Goal: Download file/media

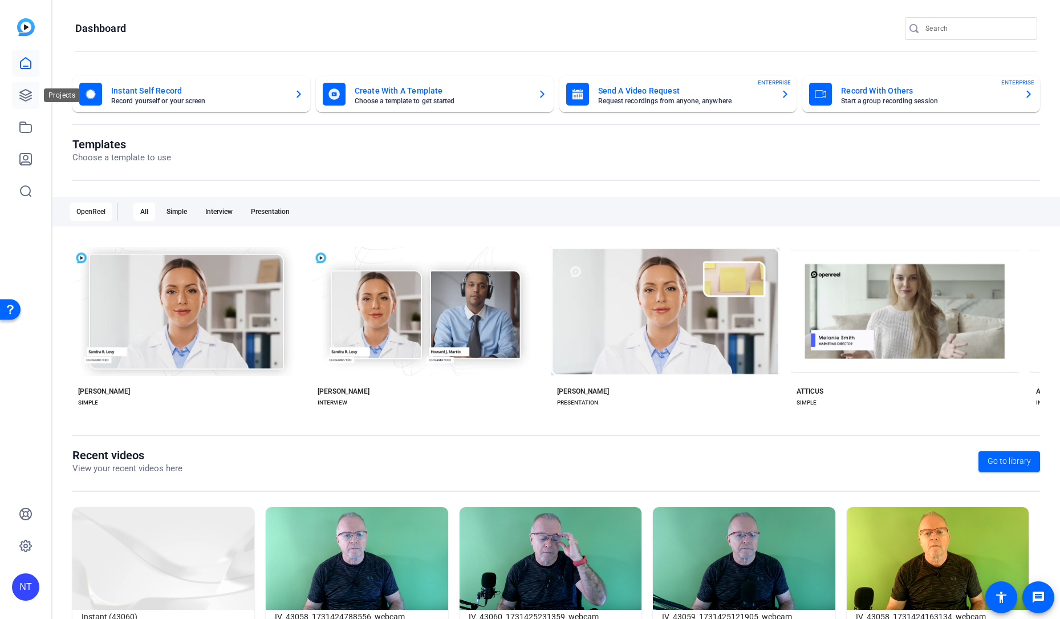
click at [26, 92] on icon at bounding box center [26, 95] width 14 height 14
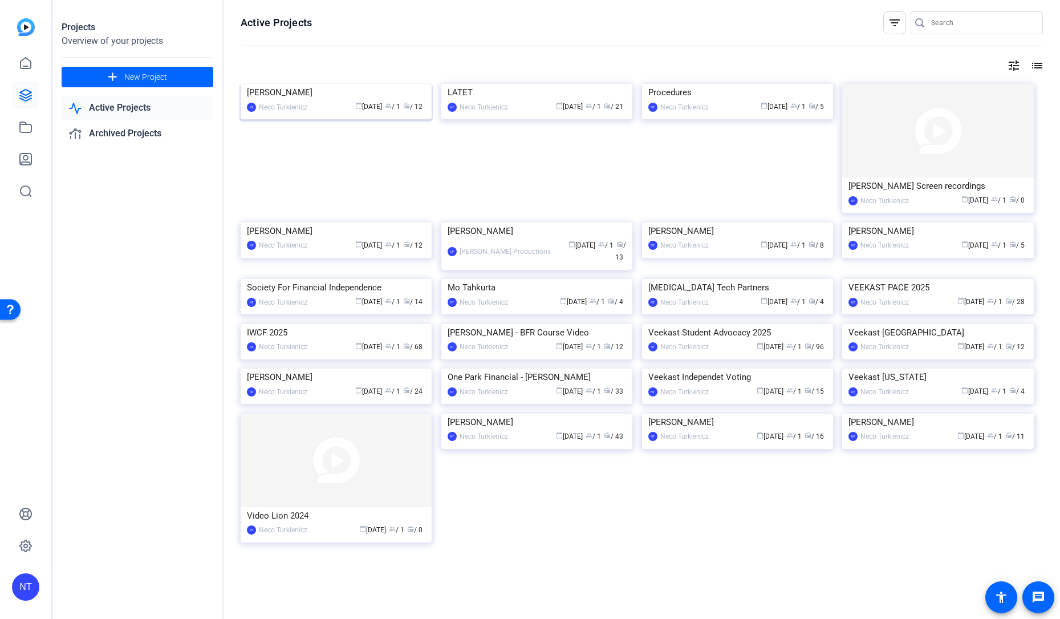
click at [321, 84] on img at bounding box center [336, 84] width 191 height 0
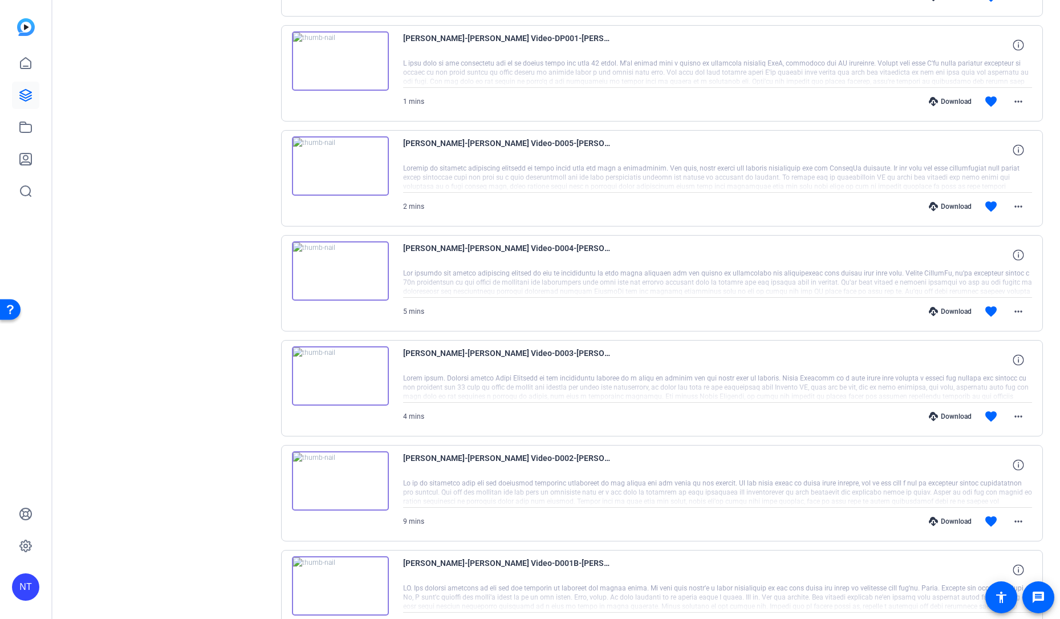
scroll to position [544, 0]
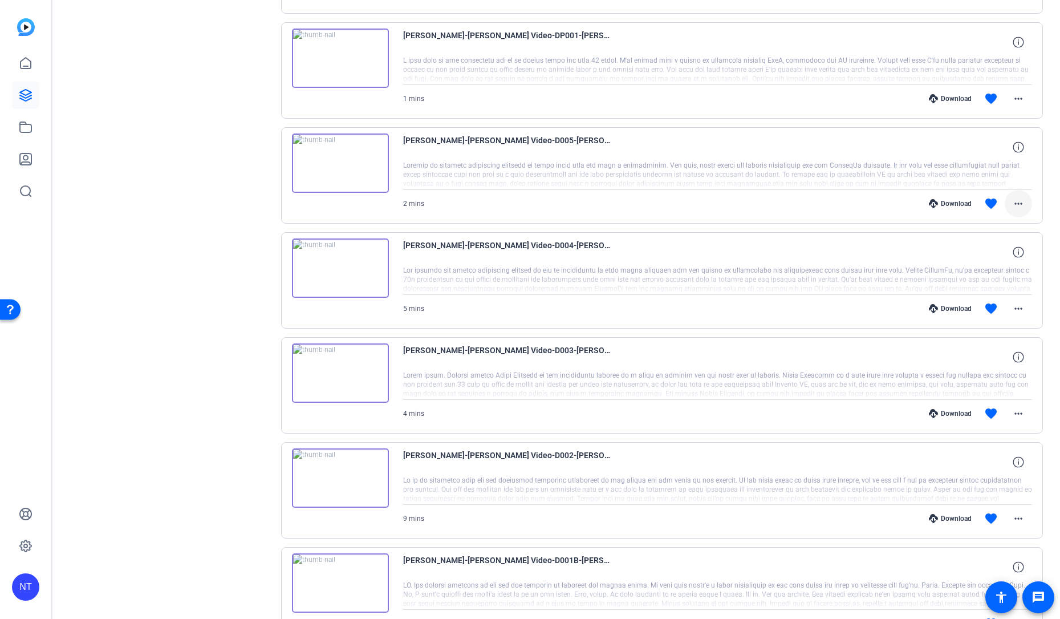
click at [1018, 201] on mat-icon "more_horiz" at bounding box center [1019, 204] width 14 height 14
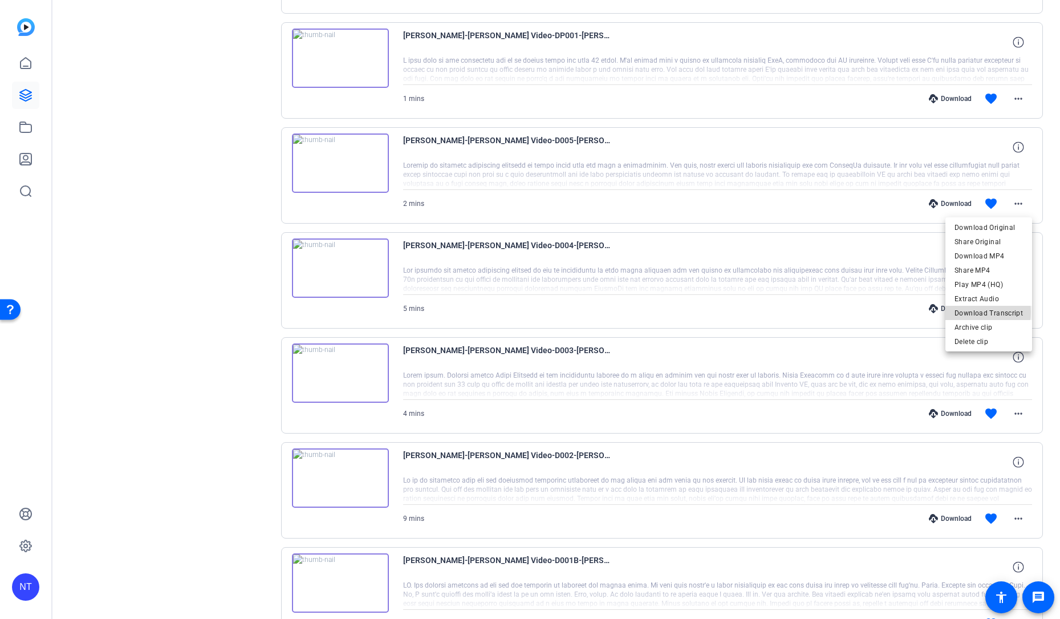
click at [975, 312] on span "Download Transcript" at bounding box center [989, 313] width 68 height 14
click at [1019, 306] on mat-icon "more_horiz" at bounding box center [1019, 309] width 14 height 14
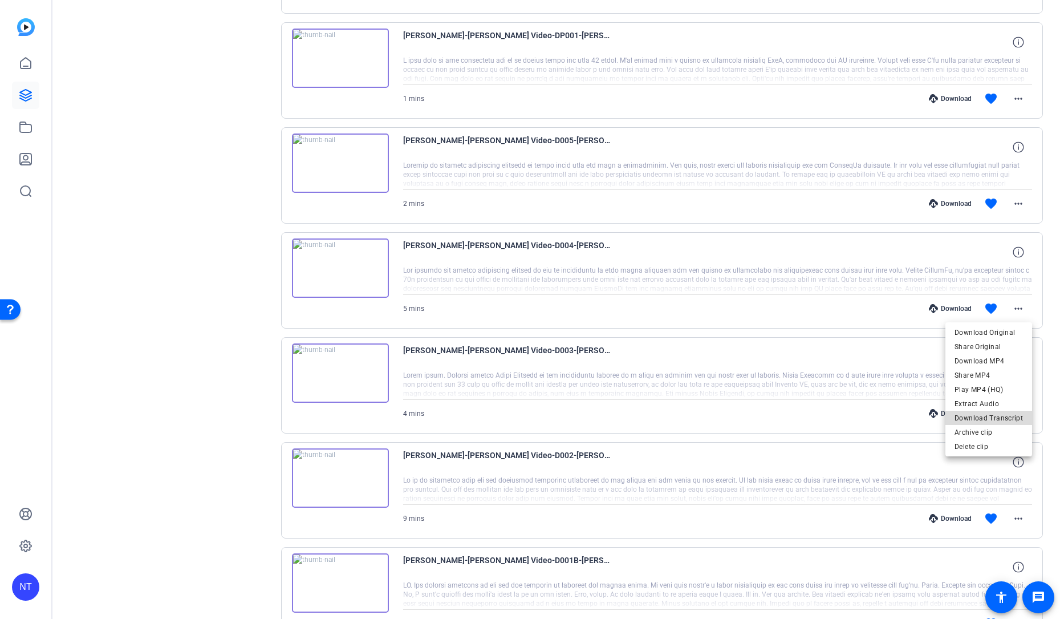
click at [995, 418] on span "Download Transcript" at bounding box center [989, 418] width 68 height 14
click at [1019, 413] on mat-icon "more_horiz" at bounding box center [1019, 414] width 14 height 14
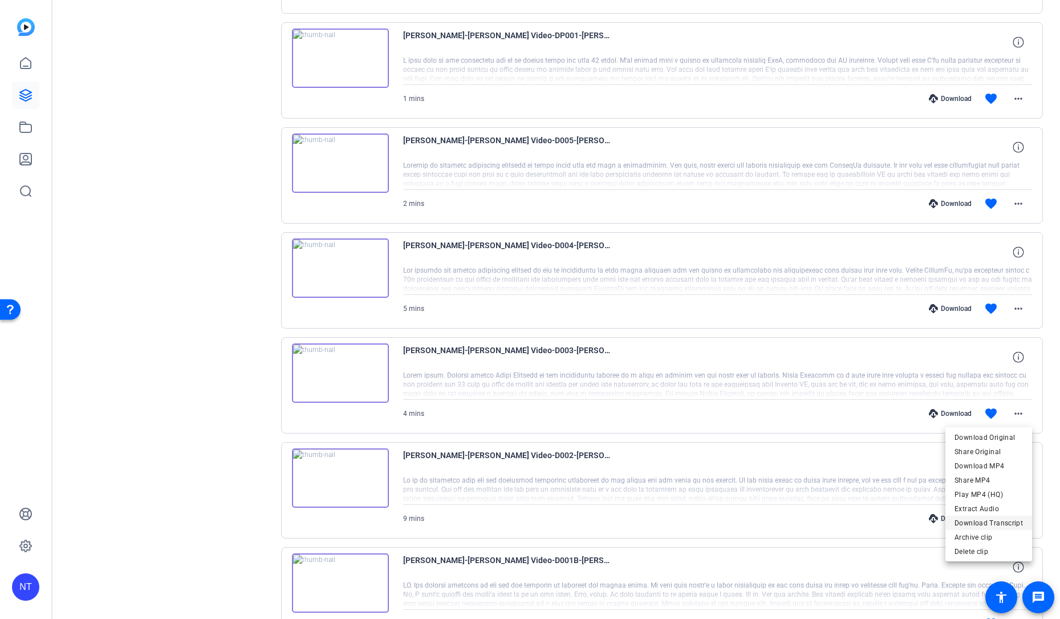
click at [991, 520] on span "Download Transcript" at bounding box center [989, 523] width 68 height 14
click at [1016, 518] on mat-icon "more_horiz" at bounding box center [1019, 519] width 14 height 14
click at [988, 465] on span "Download Transcript" at bounding box center [989, 467] width 68 height 14
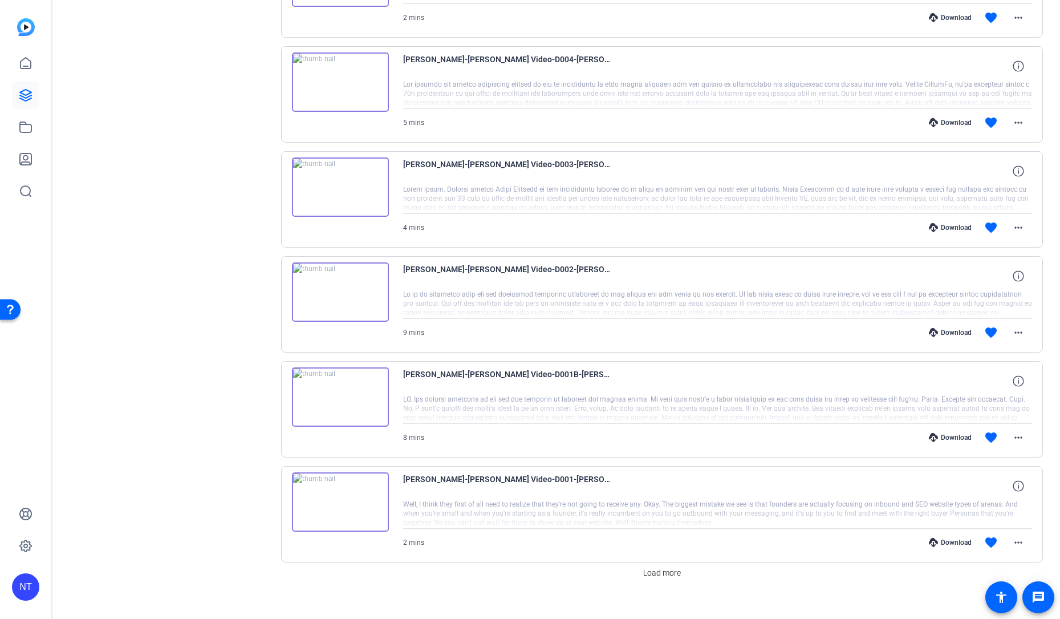
scroll to position [731, 0]
click at [1017, 433] on mat-icon "more_horiz" at bounding box center [1019, 436] width 14 height 14
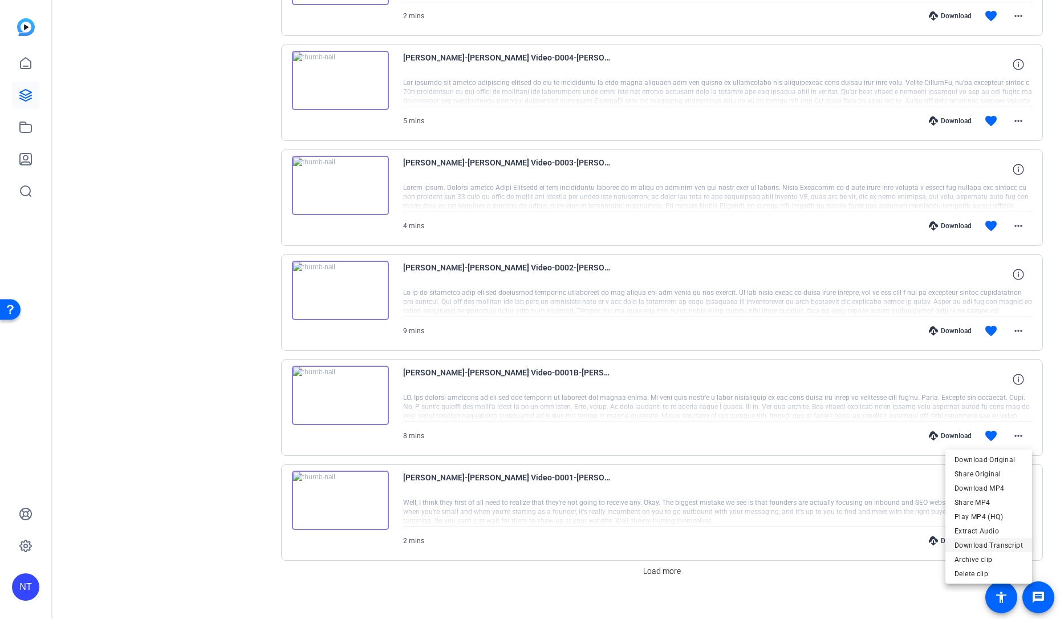
click at [981, 543] on span "Download Transcript" at bounding box center [989, 545] width 68 height 14
click at [1020, 434] on mat-icon "more_horiz" at bounding box center [1019, 436] width 14 height 14
click at [987, 543] on span "Download Transcript" at bounding box center [989, 545] width 68 height 14
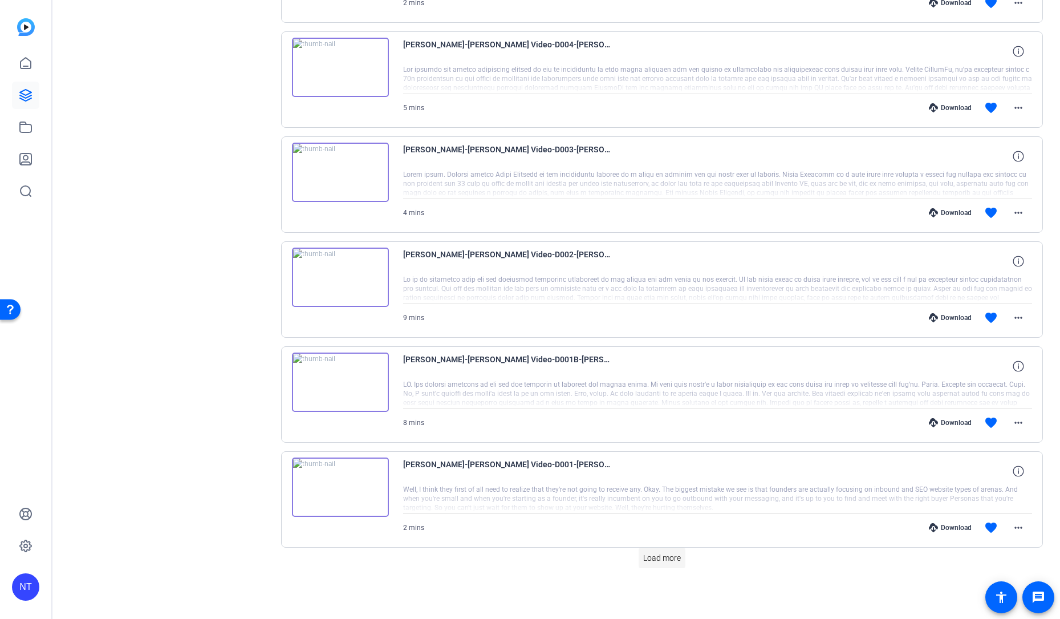
click at [656, 558] on span "Load more" at bounding box center [662, 558] width 38 height 12
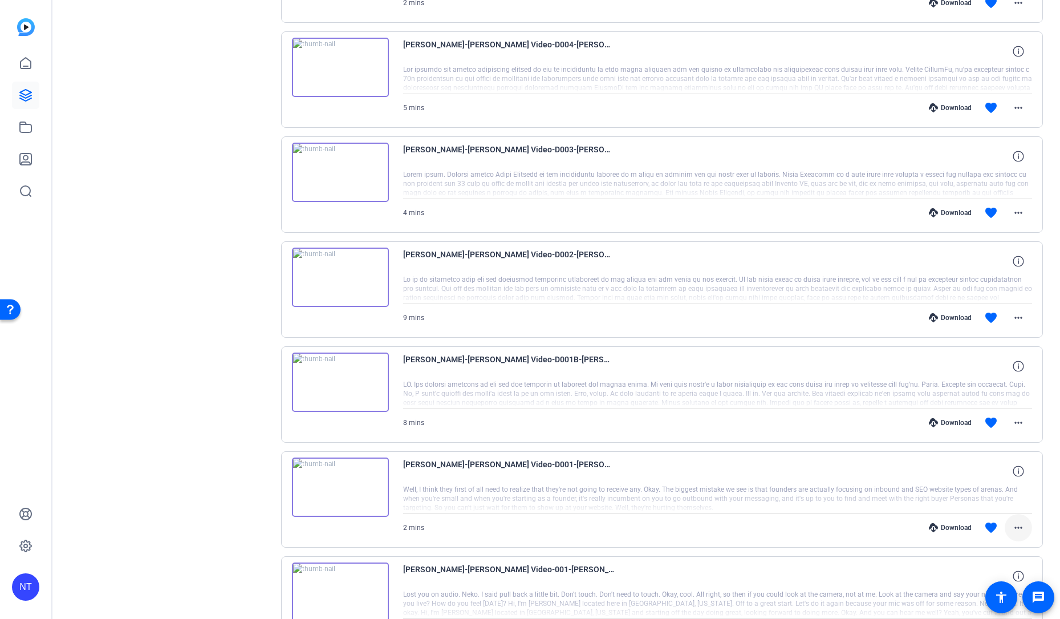
click at [1017, 528] on mat-icon "more_horiz" at bounding box center [1019, 528] width 14 height 14
click at [986, 475] on span "Download Transcript" at bounding box center [989, 476] width 68 height 14
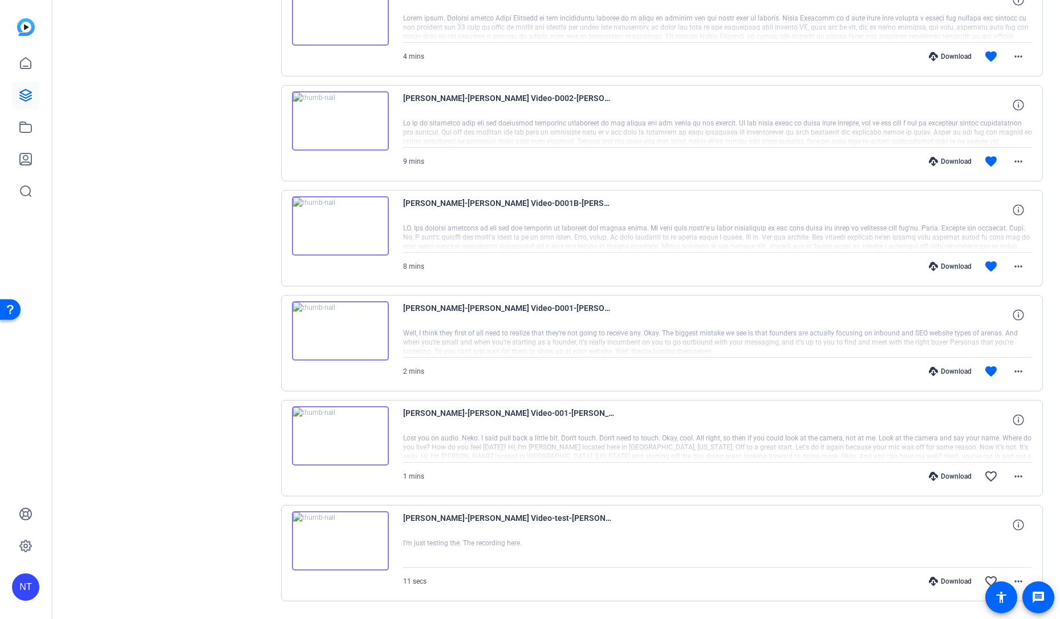
scroll to position [902, 0]
